Goal: Task Accomplishment & Management: Use online tool/utility

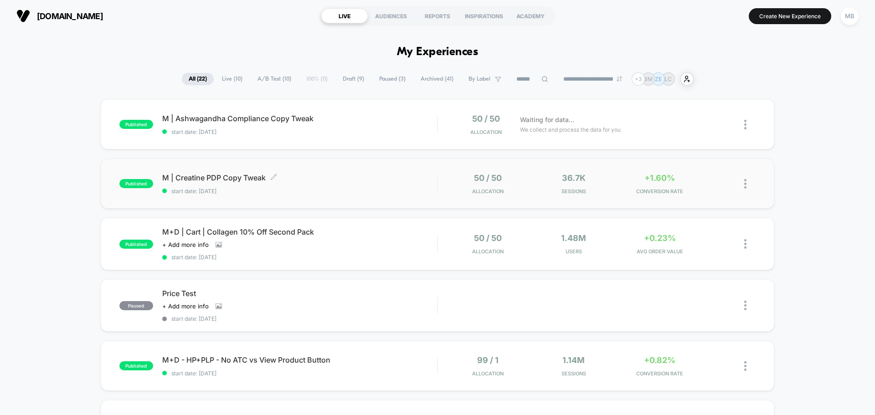
click at [200, 178] on span "M | Creatine PDP Copy Tweak Click to edit experience details" at bounding box center [299, 177] width 275 height 9
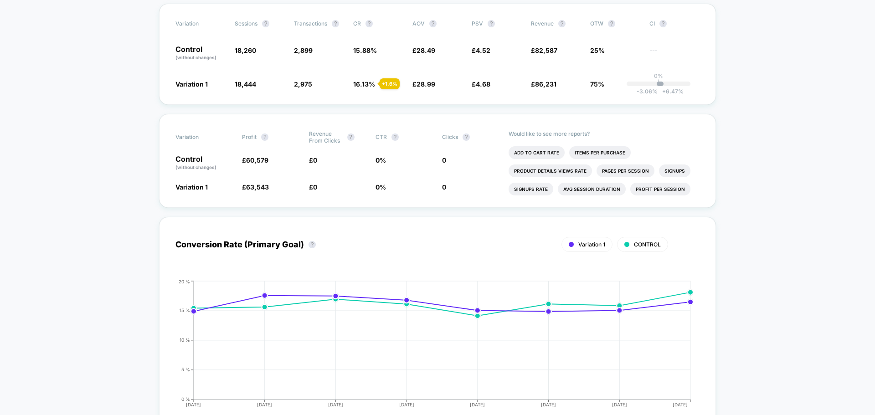
scroll to position [46, 0]
